Goal: Navigation & Orientation: Find specific page/section

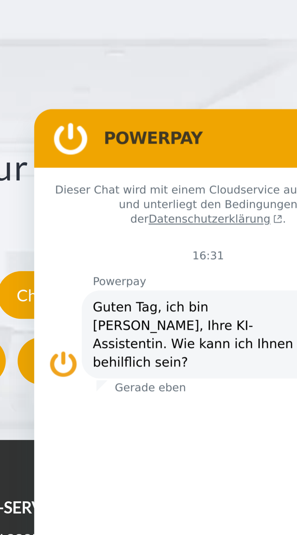
scroll to position [787, 0]
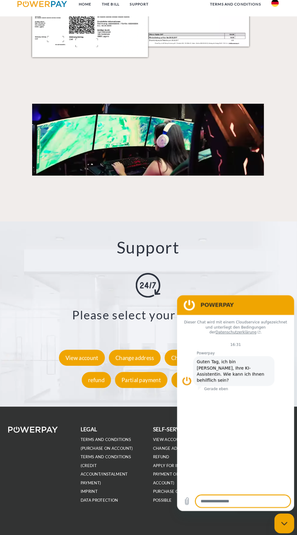
click at [194, 304] on figure at bounding box center [189, 305] width 12 height 12
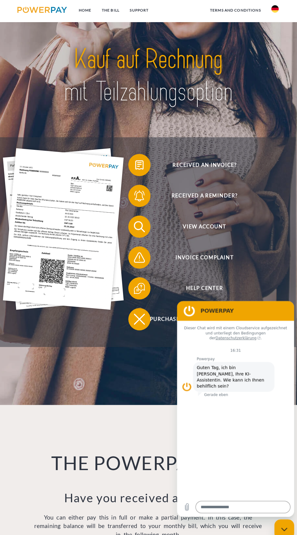
scroll to position [0, 0]
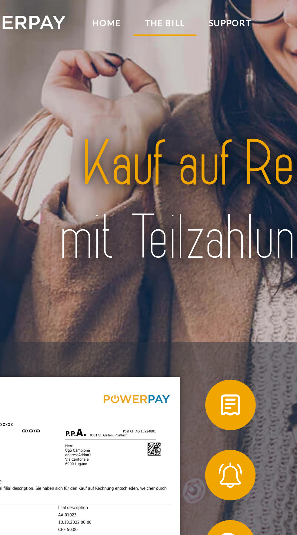
click at [110, 12] on link "THE BILL" at bounding box center [112, 10] width 28 height 11
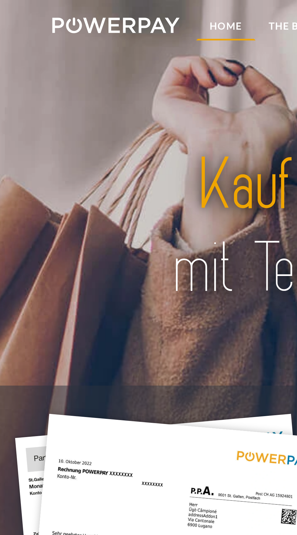
click at [82, 12] on font "Home" at bounding box center [86, 10] width 12 height 5
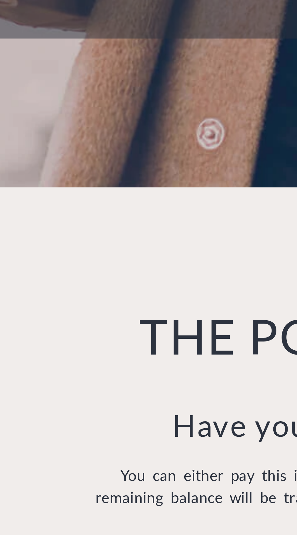
scroll to position [82, 0]
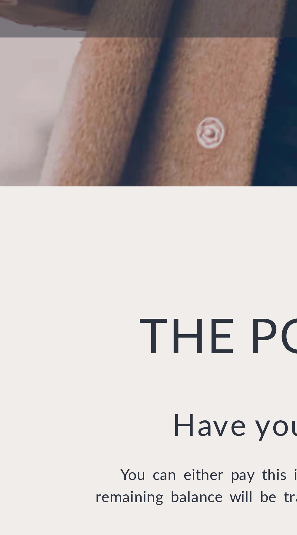
click at [77, 316] on header "Home THE BILL SUPPORT" at bounding box center [148, 123] width 297 height 411
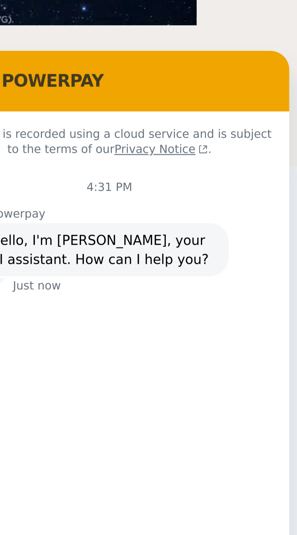
scroll to position [599, 0]
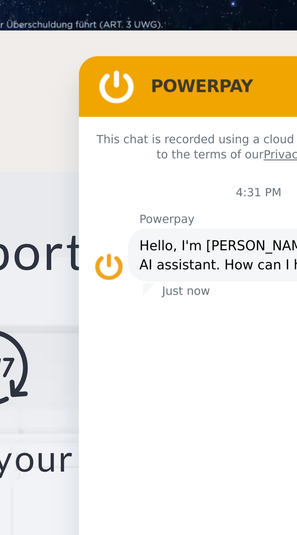
click at [94, 66] on figure at bounding box center [91, 66] width 12 height 12
click at [90, 67] on figure at bounding box center [91, 66] width 12 height 12
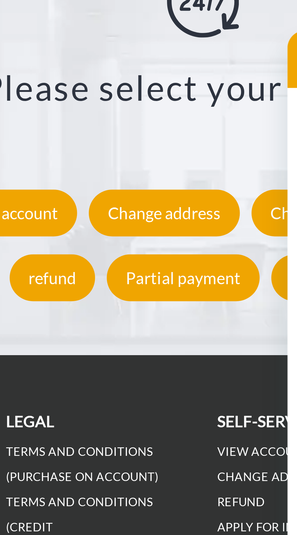
scroll to position [741, 0]
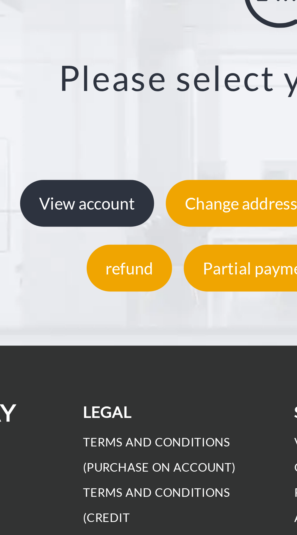
click at [86, 361] on font "View account" at bounding box center [83, 357] width 32 height 7
